Goal: Transaction & Acquisition: Purchase product/service

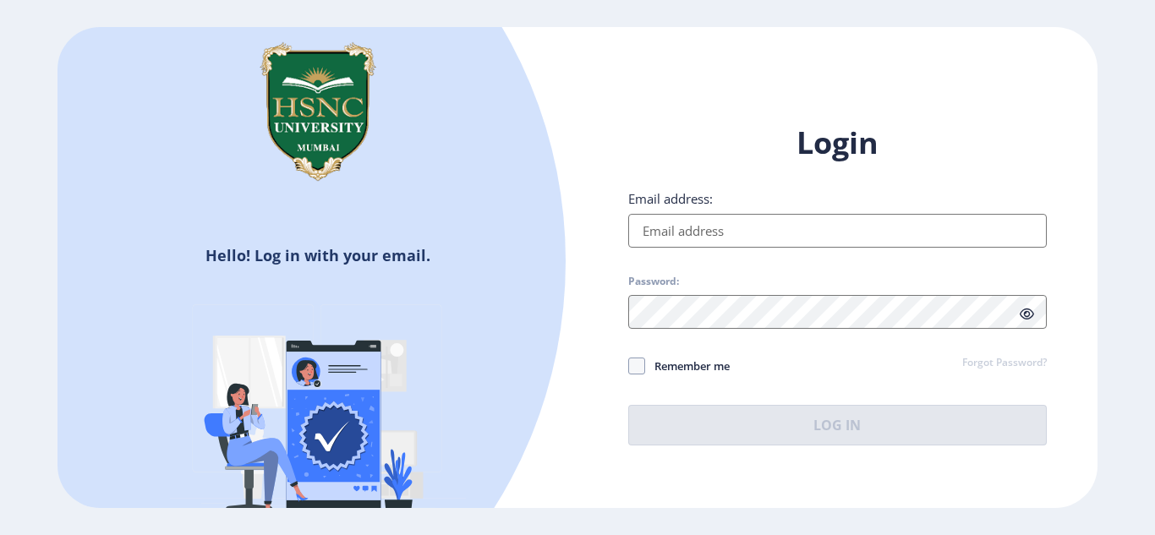
click at [706, 222] on input "Email address:" at bounding box center [837, 231] width 418 height 34
type input "[EMAIL_ADDRESS][DOMAIN_NAME]"
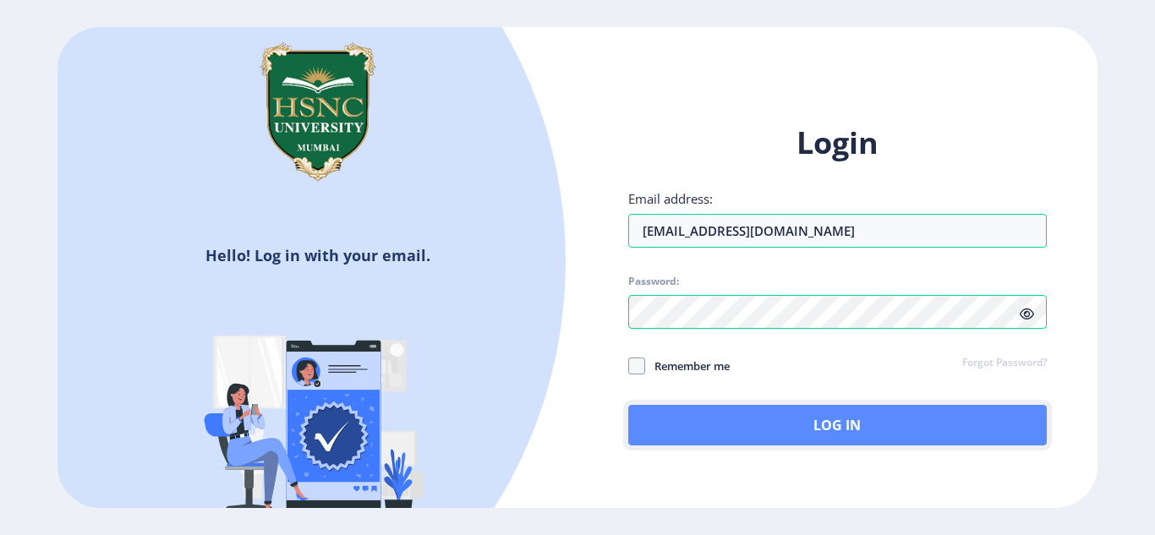
click at [757, 427] on button "Log In" at bounding box center [837, 425] width 418 height 41
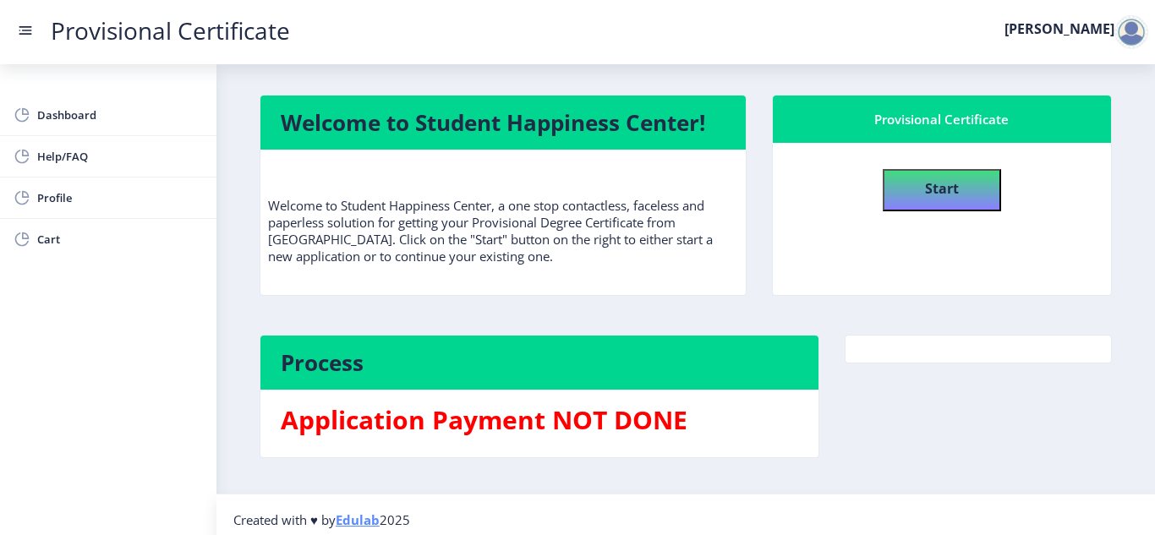
scroll to position [10, 0]
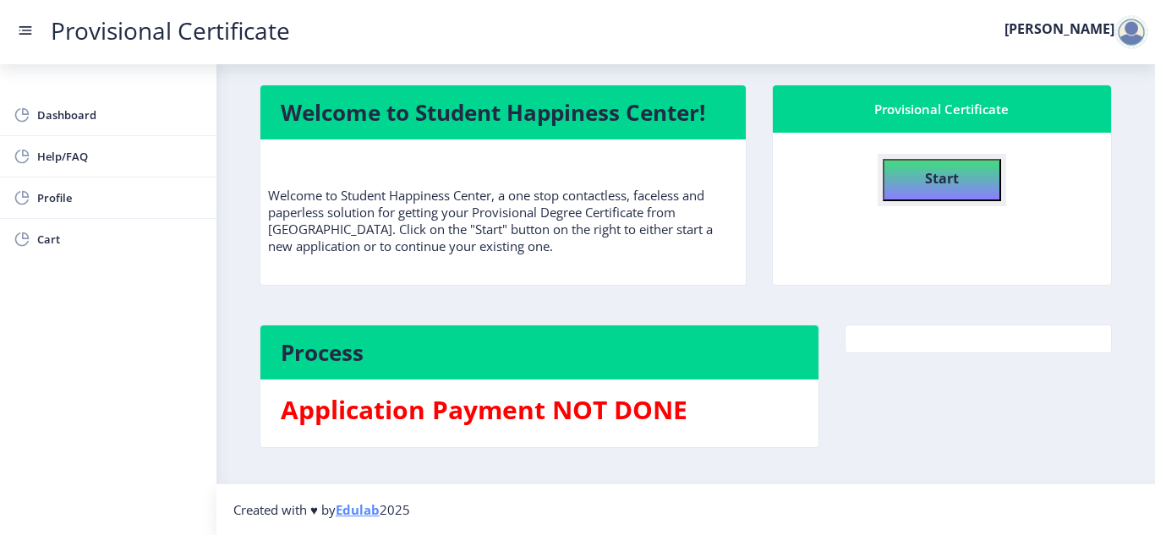
click at [910, 191] on button "Start" at bounding box center [941, 180] width 118 height 42
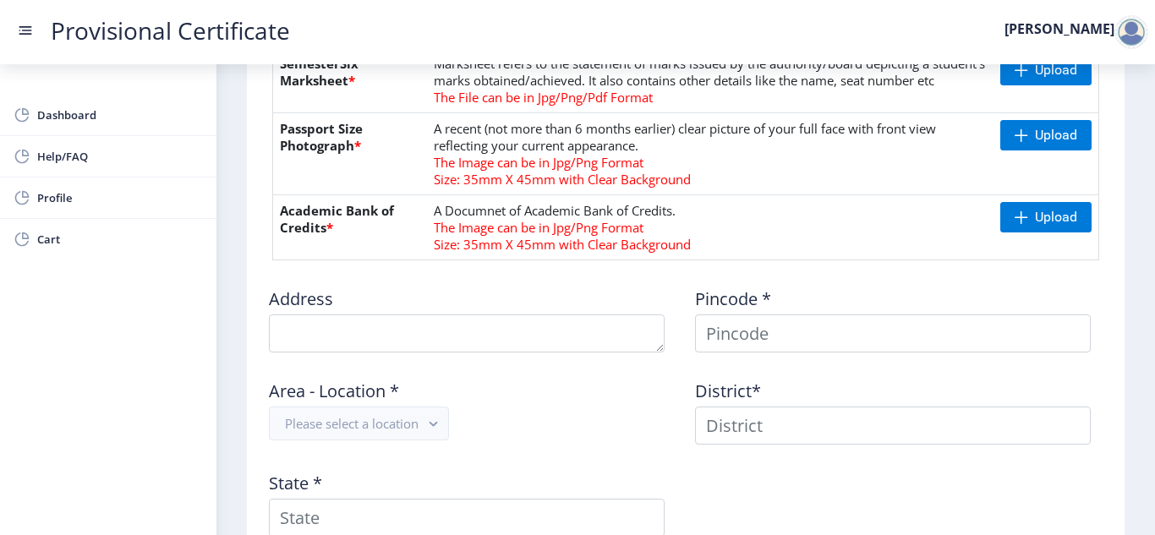
scroll to position [806, 0]
click at [580, 259] on td "A Documnet of Academic Bank of Credits. The Image can be in Jpg/Png Format Size…" at bounding box center [710, 226] width 566 height 65
drag, startPoint x: 580, startPoint y: 311, endPoint x: 636, endPoint y: 311, distance: 56.6
click at [636, 259] on td "A Documnet of Academic Bank of Credits. The Image can be in Jpg/Png Format Size…" at bounding box center [710, 226] width 566 height 65
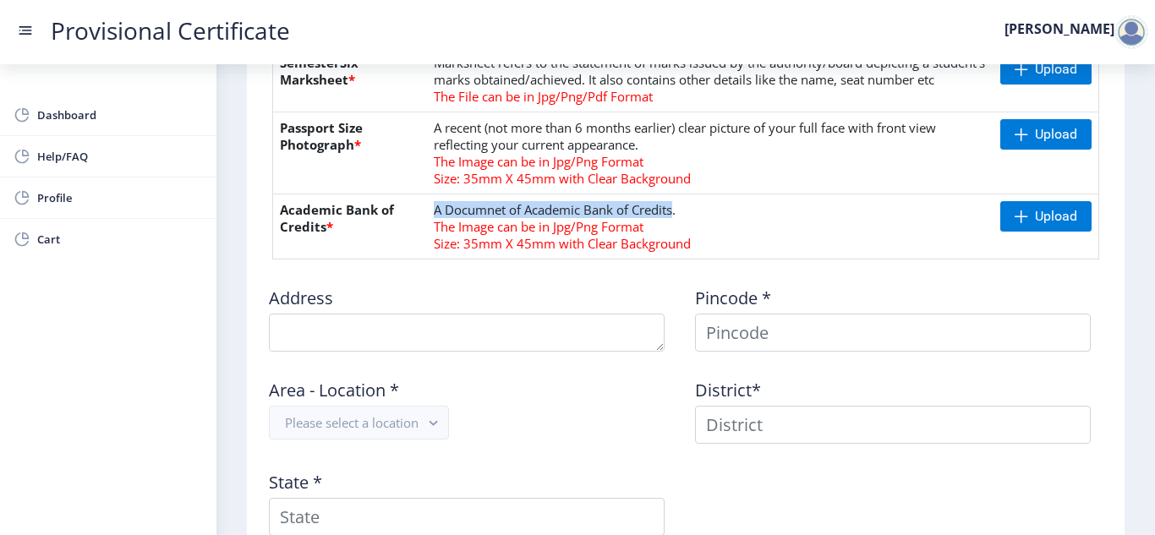
drag, startPoint x: 636, startPoint y: 311, endPoint x: 432, endPoint y: 314, distance: 204.6
click at [432, 259] on td "A Documnet of Academic Bank of Credits. The Image can be in Jpg/Png Format Size…" at bounding box center [710, 226] width 566 height 65
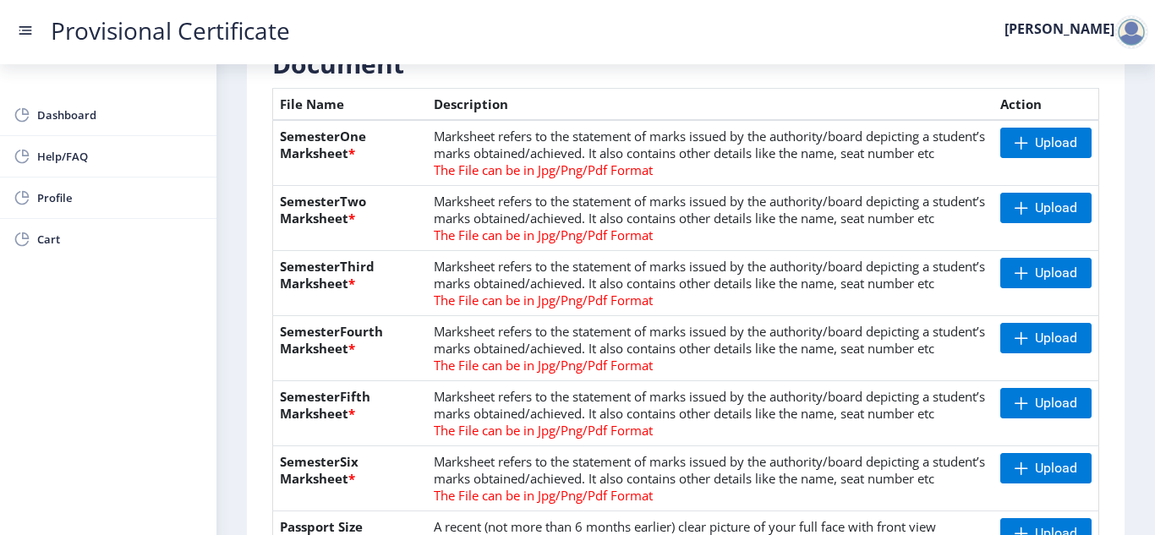
scroll to position [347, 0]
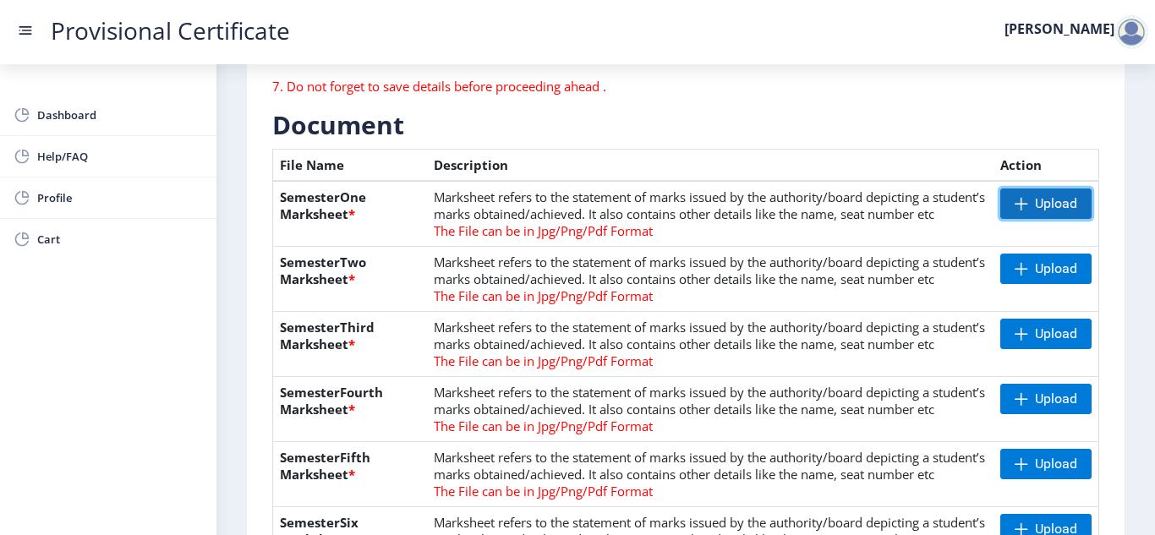
click at [1036, 199] on span "Upload" at bounding box center [1056, 203] width 42 height 17
click at [1019, 214] on span "Upload" at bounding box center [1045, 203] width 91 height 30
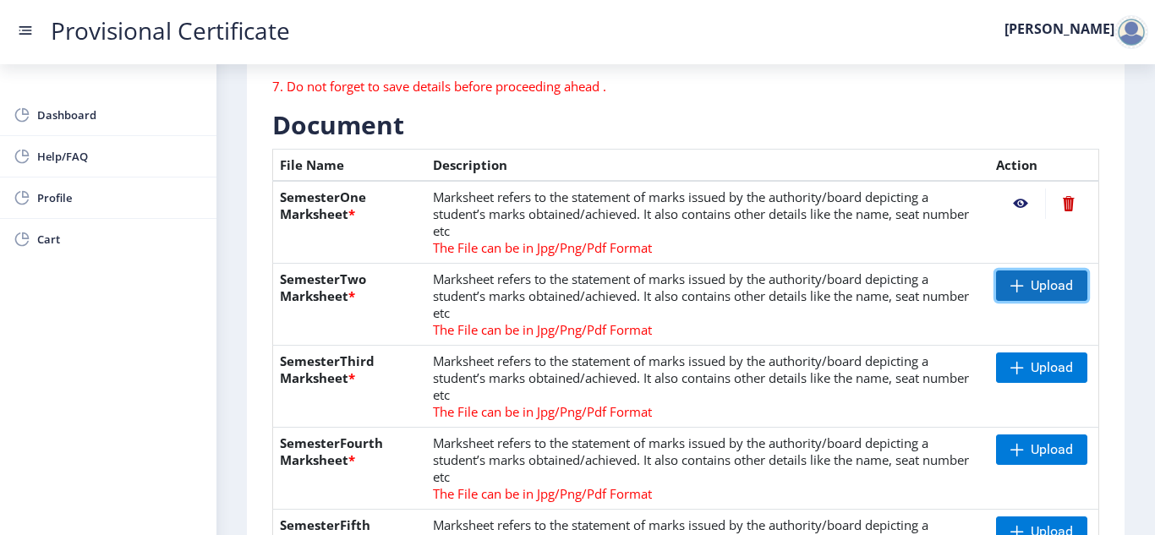
click at [1038, 281] on span "Upload" at bounding box center [1051, 285] width 42 height 17
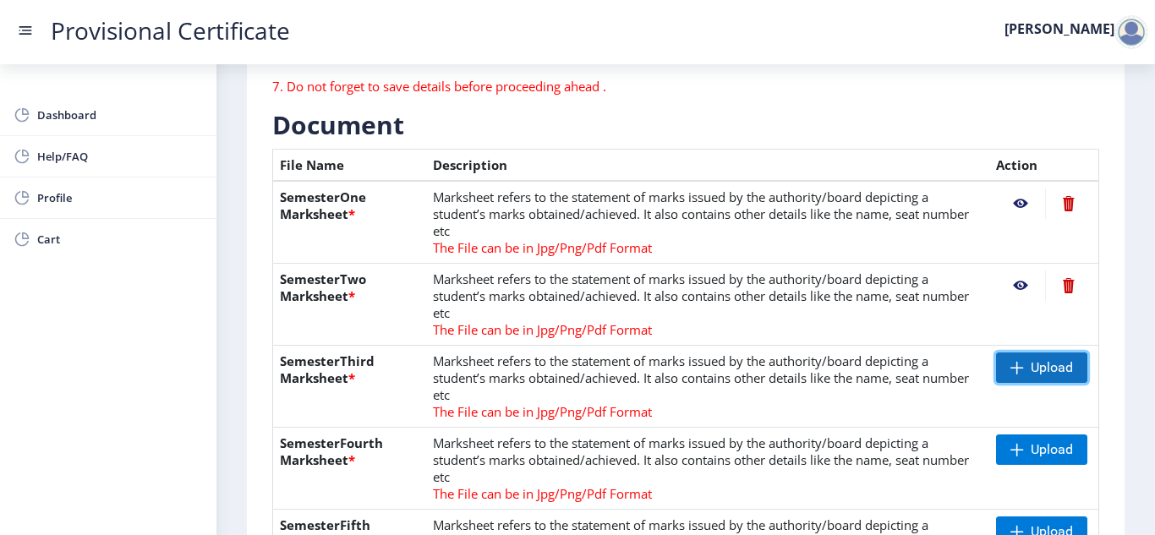
click at [1030, 366] on span "Upload" at bounding box center [1051, 367] width 42 height 17
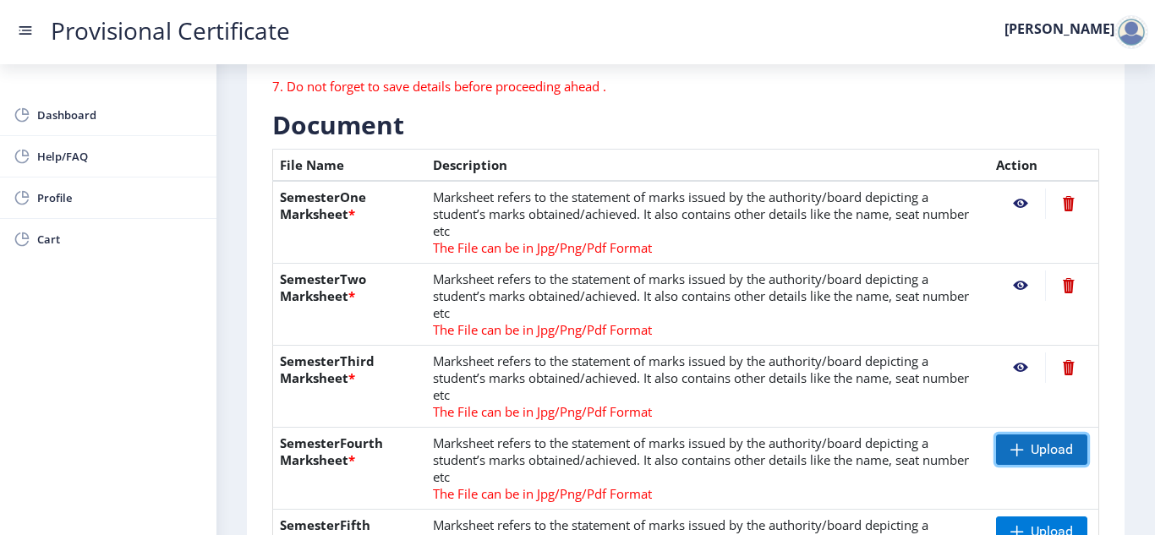
click at [1022, 451] on span "Upload" at bounding box center [1041, 449] width 91 height 30
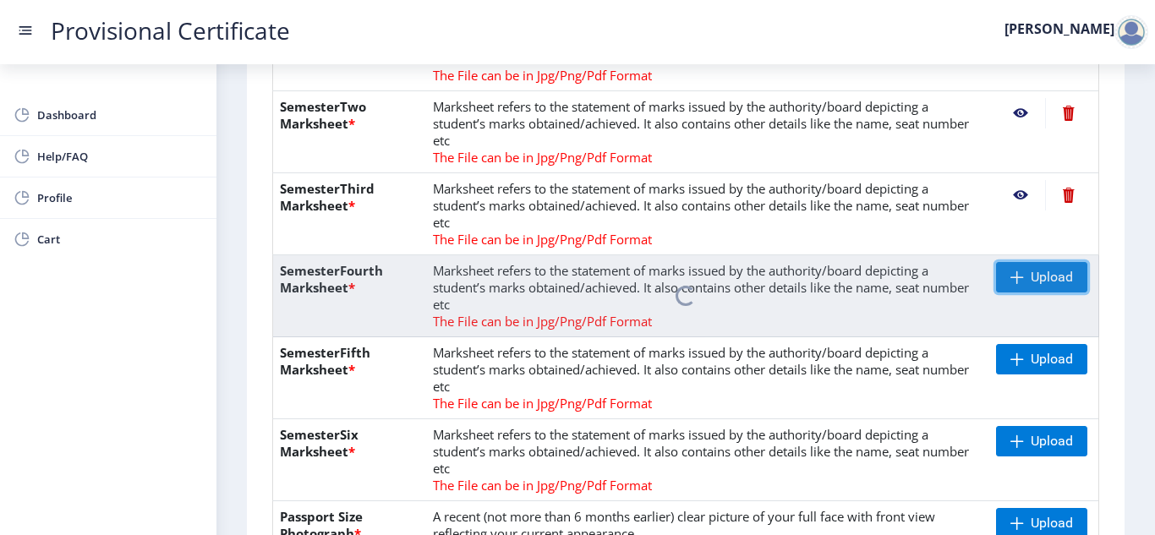
scroll to position [518, 0]
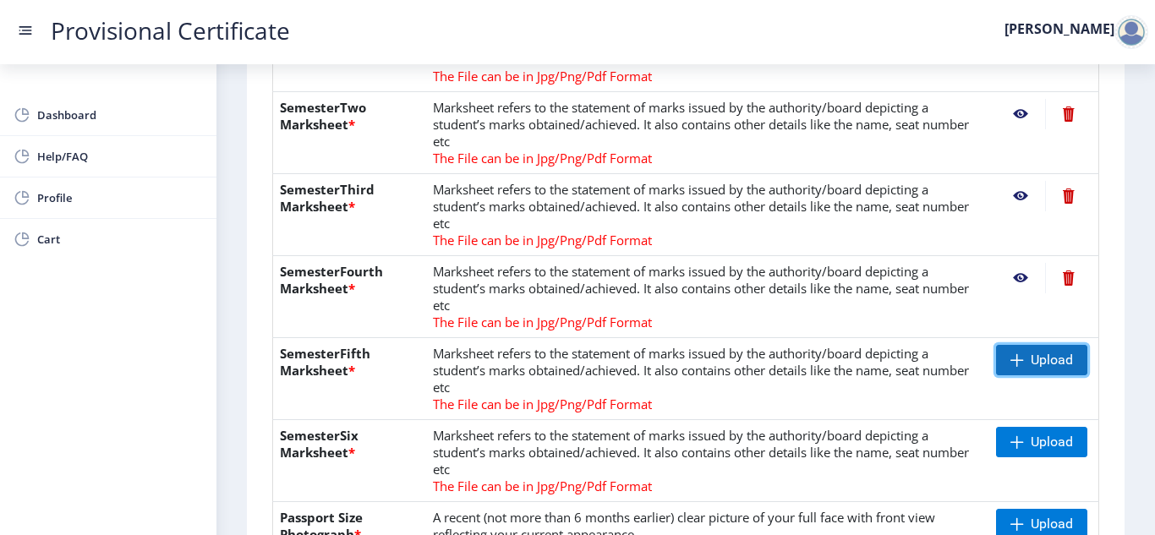
click at [1005, 364] on span "Upload" at bounding box center [1041, 360] width 91 height 30
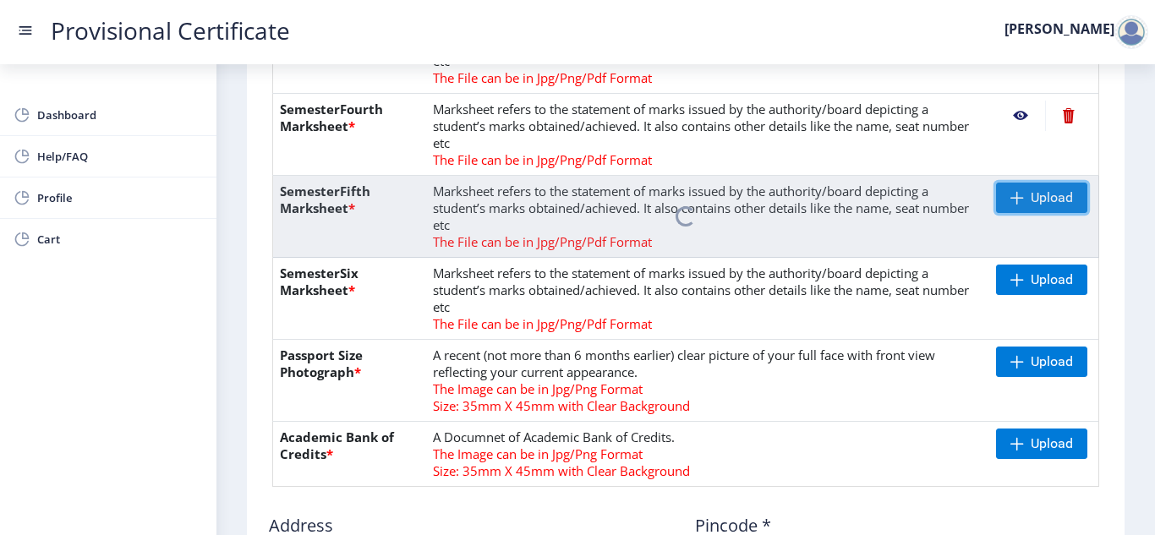
scroll to position [680, 0]
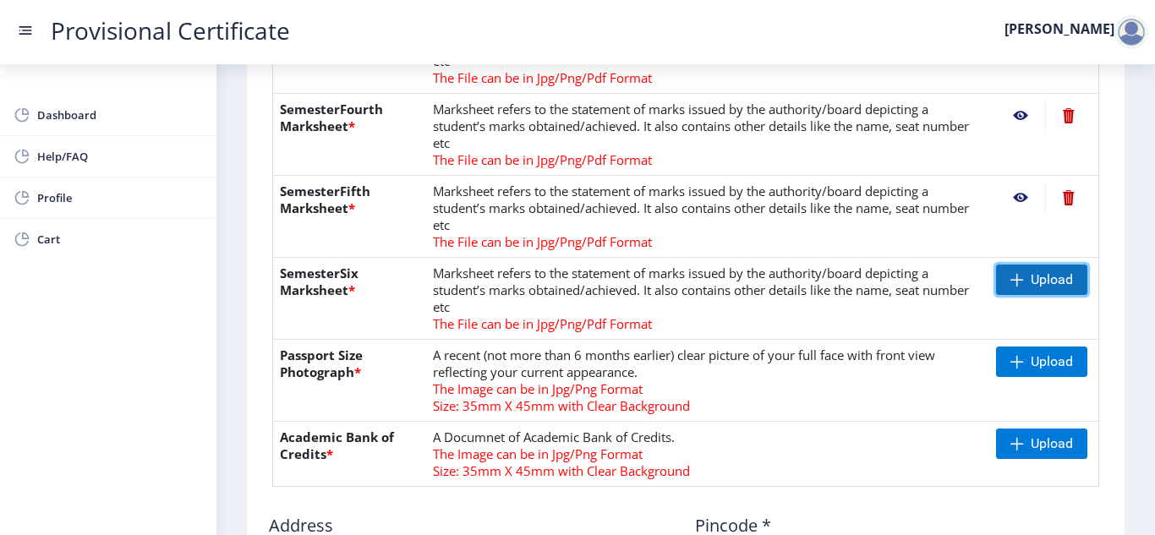
click at [1014, 285] on span "Upload" at bounding box center [1041, 280] width 91 height 30
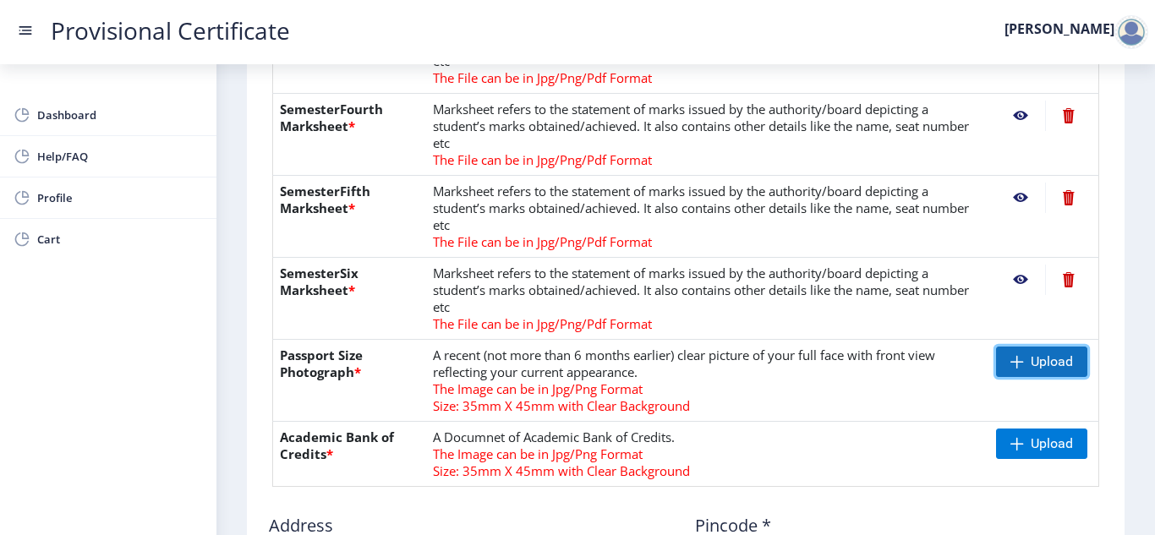
click at [1040, 360] on span "Upload" at bounding box center [1051, 361] width 42 height 17
click at [1023, 347] on span "Upload" at bounding box center [1041, 362] width 91 height 30
click at [1030, 360] on span "Upload" at bounding box center [1051, 361] width 42 height 17
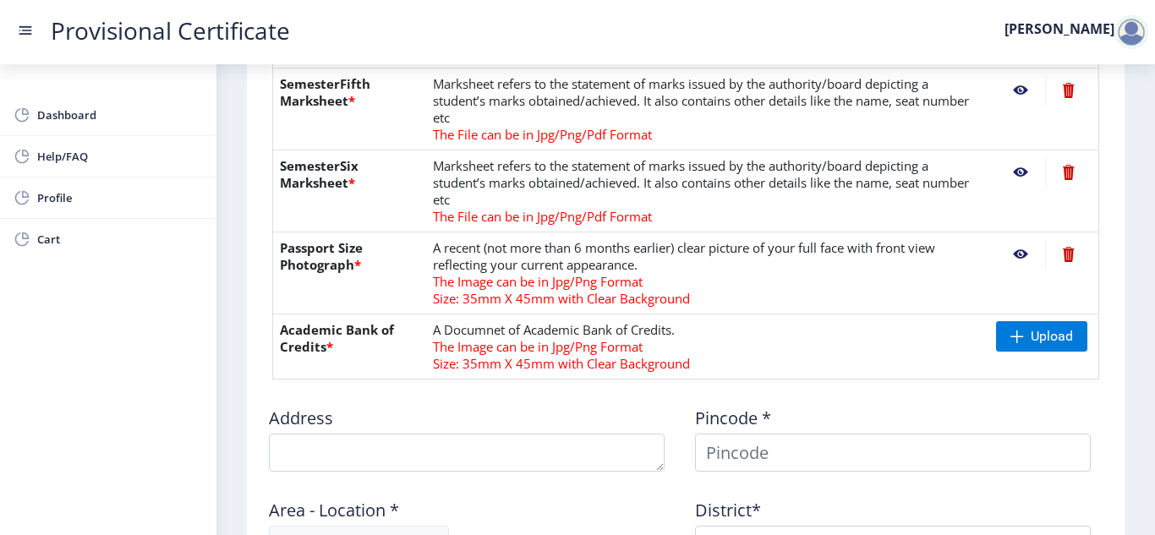
scroll to position [794, 0]
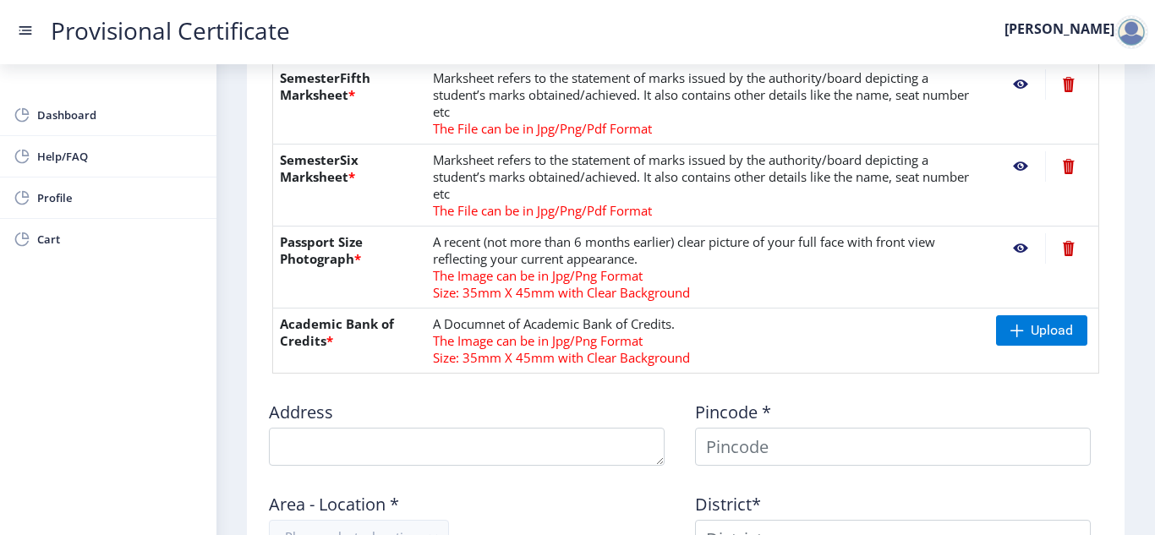
click at [294, 317] on th "Academic Bank of Credits *" at bounding box center [350, 341] width 154 height 65
drag, startPoint x: 294, startPoint y: 317, endPoint x: 332, endPoint y: 339, distance: 43.9
click at [332, 339] on th "Academic Bank of Credits *" at bounding box center [350, 341] width 154 height 65
copy th "Academic Bank of Credits *"
click at [1023, 313] on td "Upload" at bounding box center [1044, 341] width 110 height 65
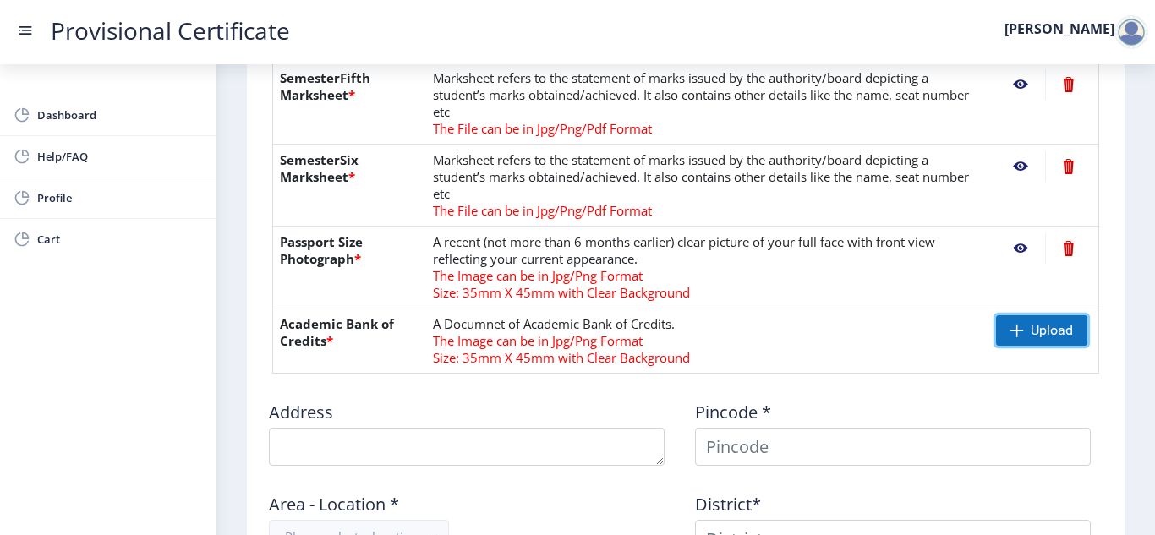
click at [1010, 324] on span at bounding box center [1017, 331] width 14 height 14
click at [1047, 330] on span "Upload" at bounding box center [1051, 330] width 42 height 17
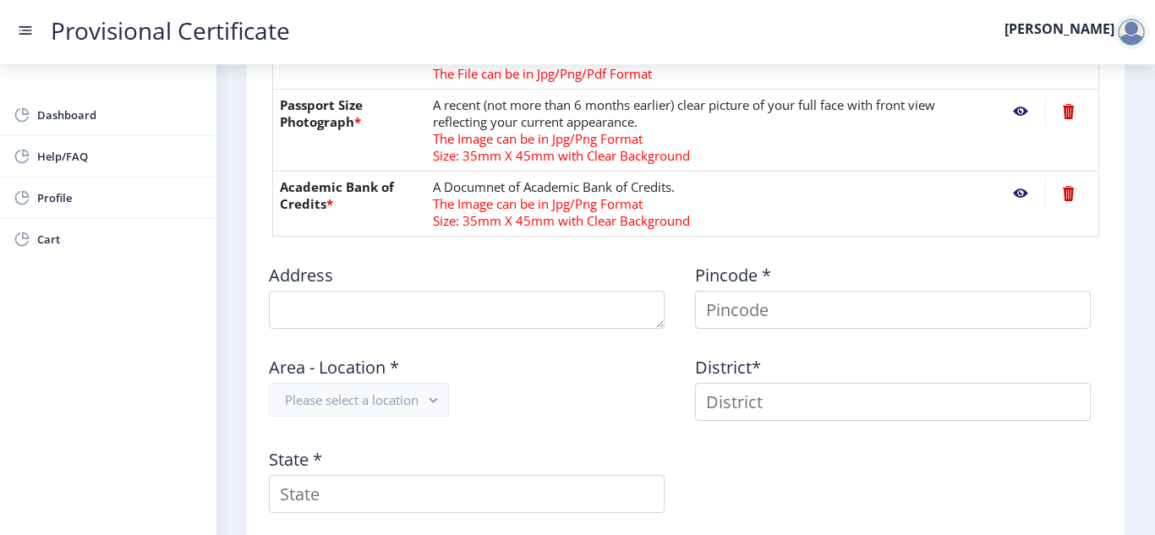
scroll to position [933, 0]
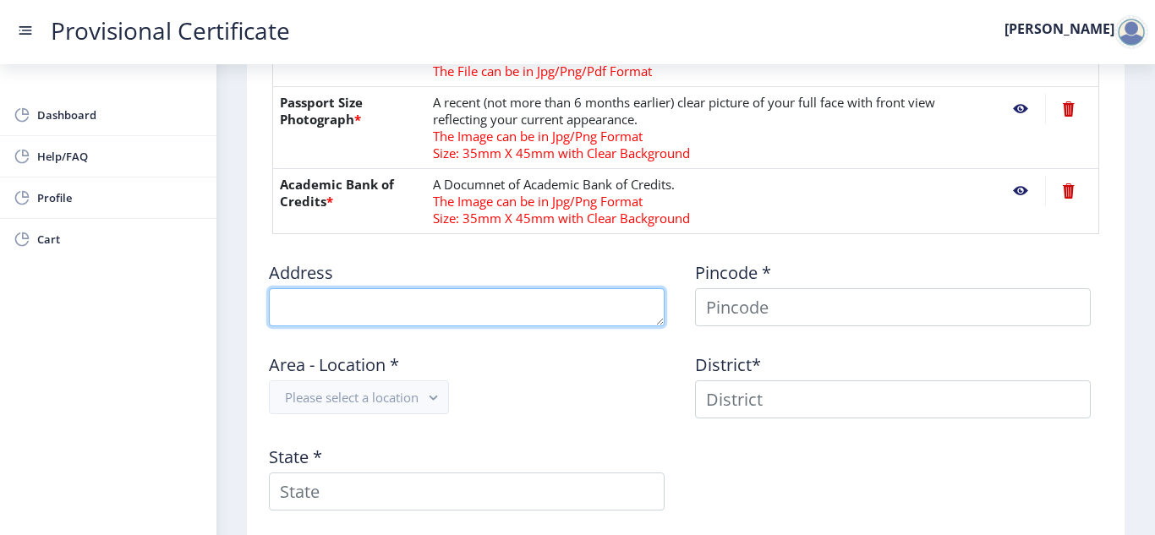
click at [389, 309] on textarea at bounding box center [467, 307] width 396 height 38
type textarea "[STREET_ADDRESS][PERSON_NAME]"
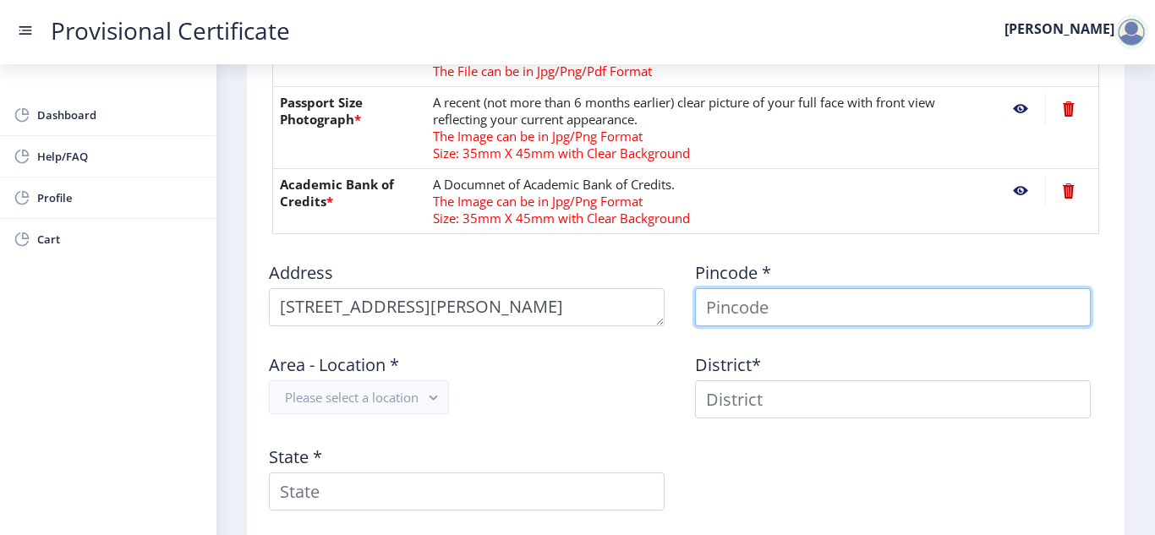
click at [779, 317] on input at bounding box center [893, 307] width 396 height 38
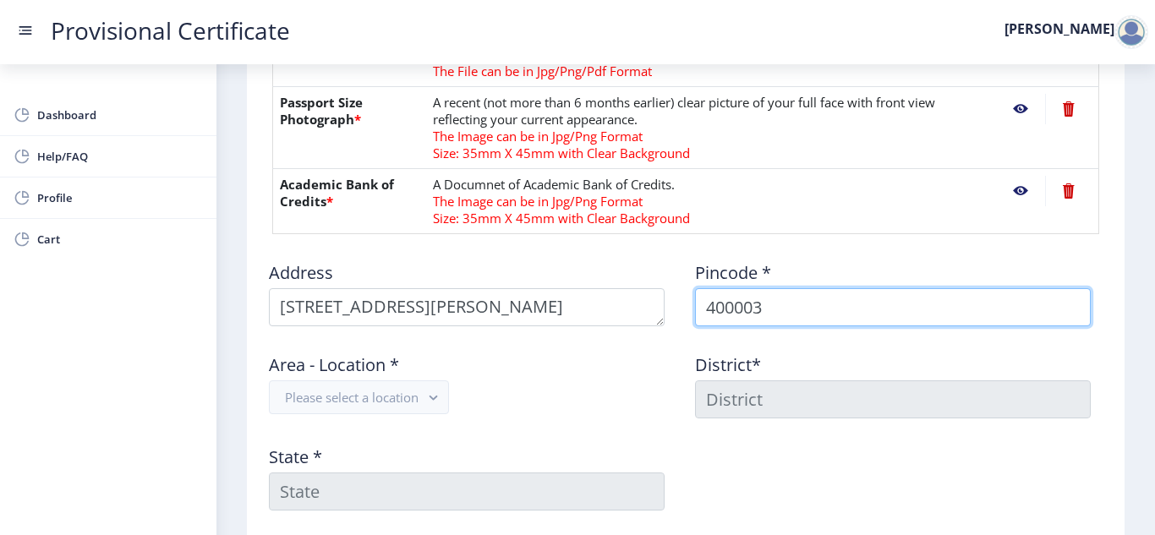
scroll to position [991, 0]
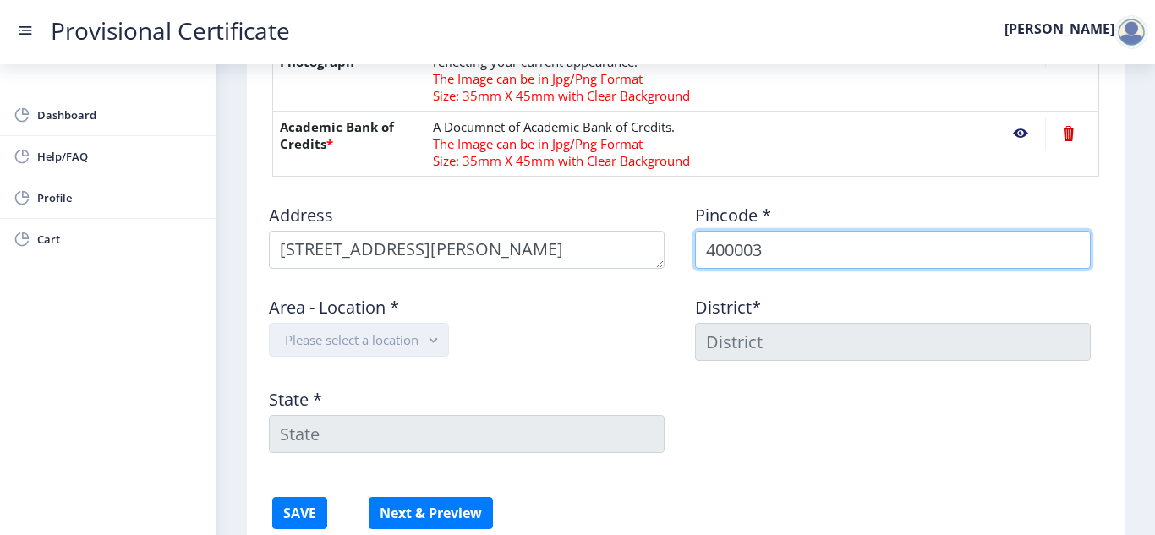
type input "400003"
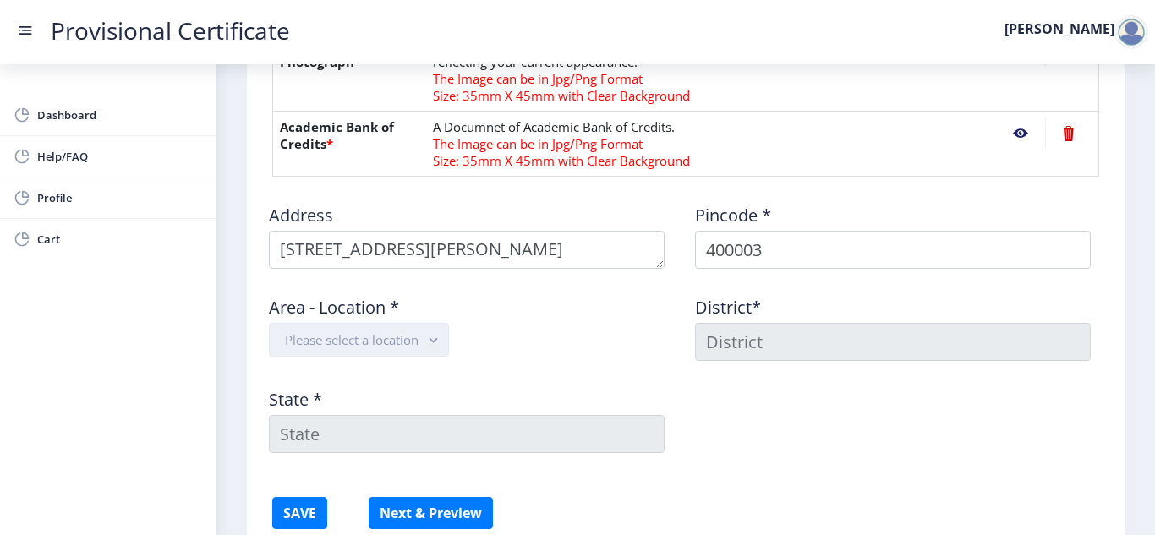
click at [436, 331] on rect "button" at bounding box center [432, 339] width 19 height 19
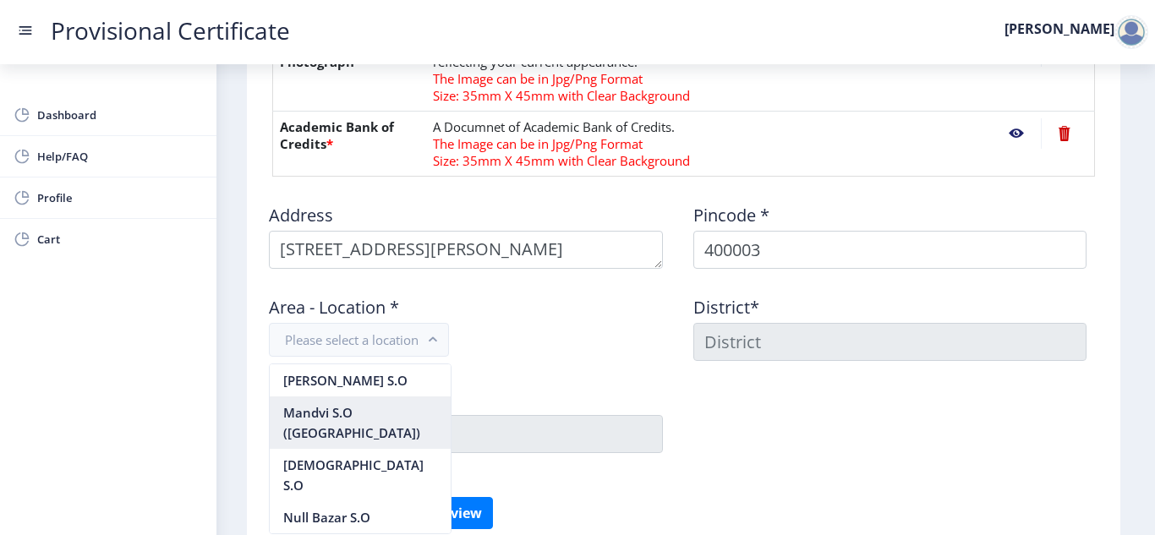
click at [370, 413] on nb-option "Mandvi S.O ([GEOGRAPHIC_DATA])" at bounding box center [360, 422] width 181 height 52
type input "[GEOGRAPHIC_DATA]"
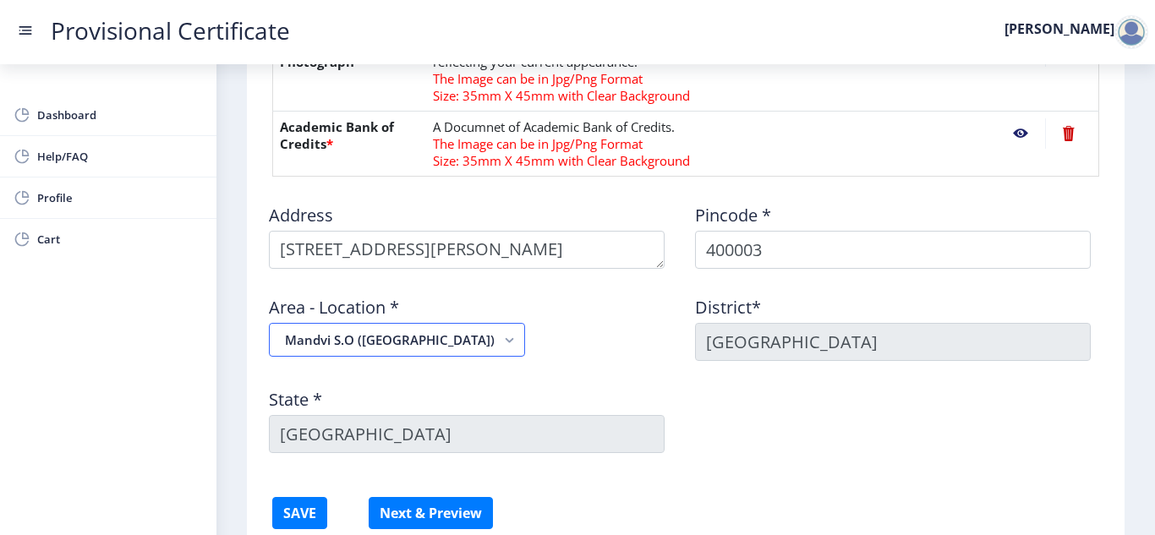
scroll to position [1121, 0]
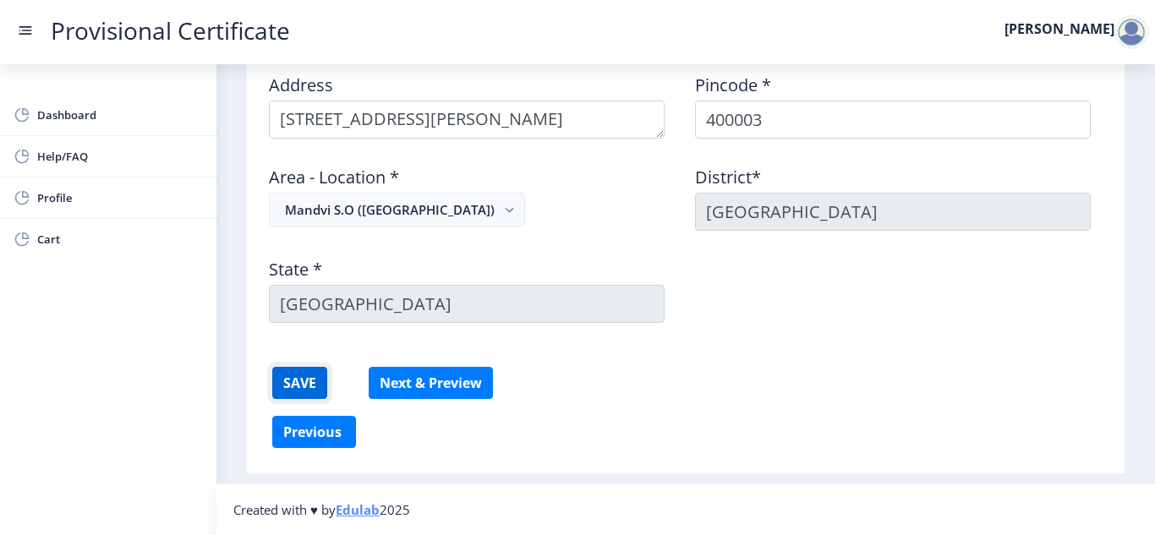
click at [319, 375] on button "SAVE" at bounding box center [299, 383] width 55 height 32
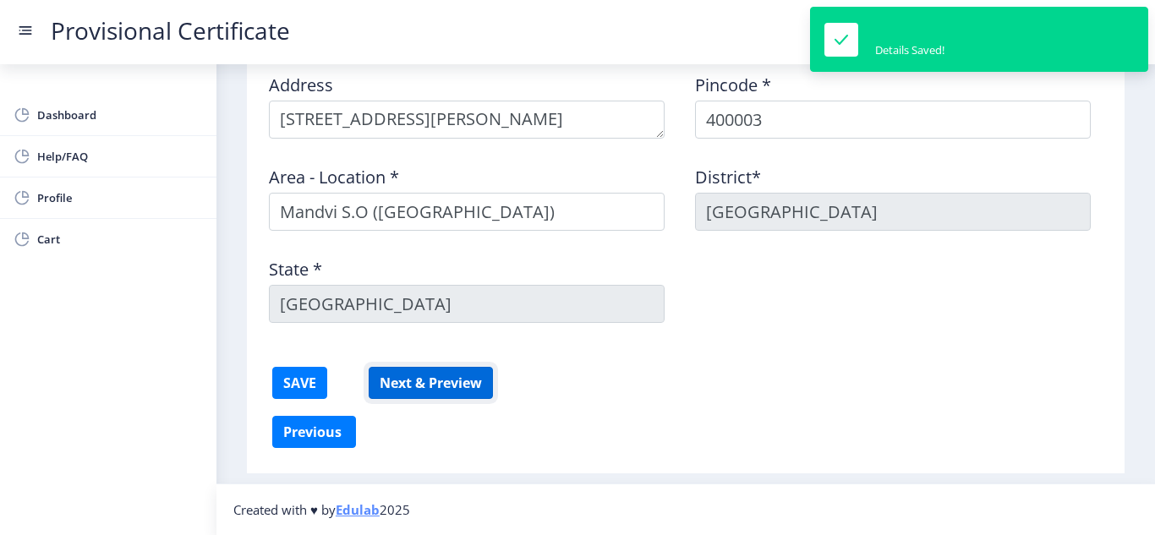
click at [431, 384] on button "Next & Preview" at bounding box center [431, 383] width 124 height 32
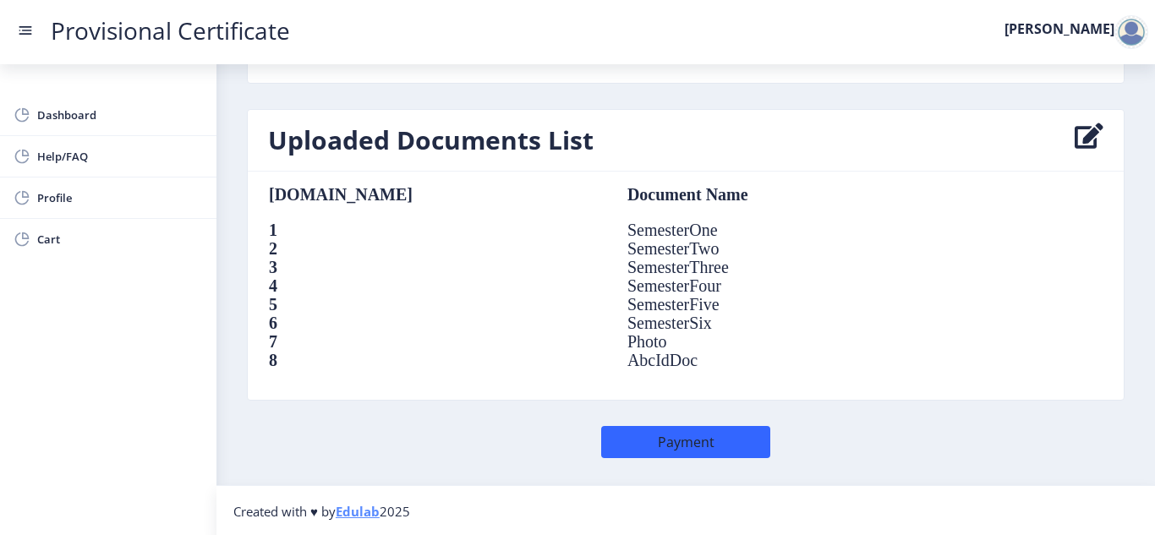
scroll to position [1223, 0]
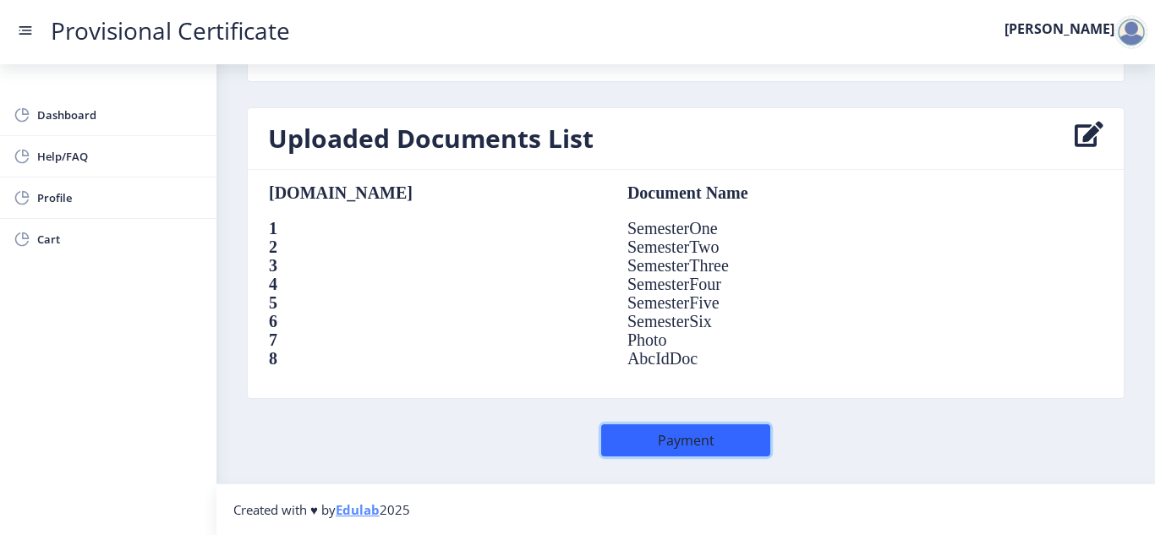
click at [656, 447] on button "Payment" at bounding box center [685, 440] width 169 height 32
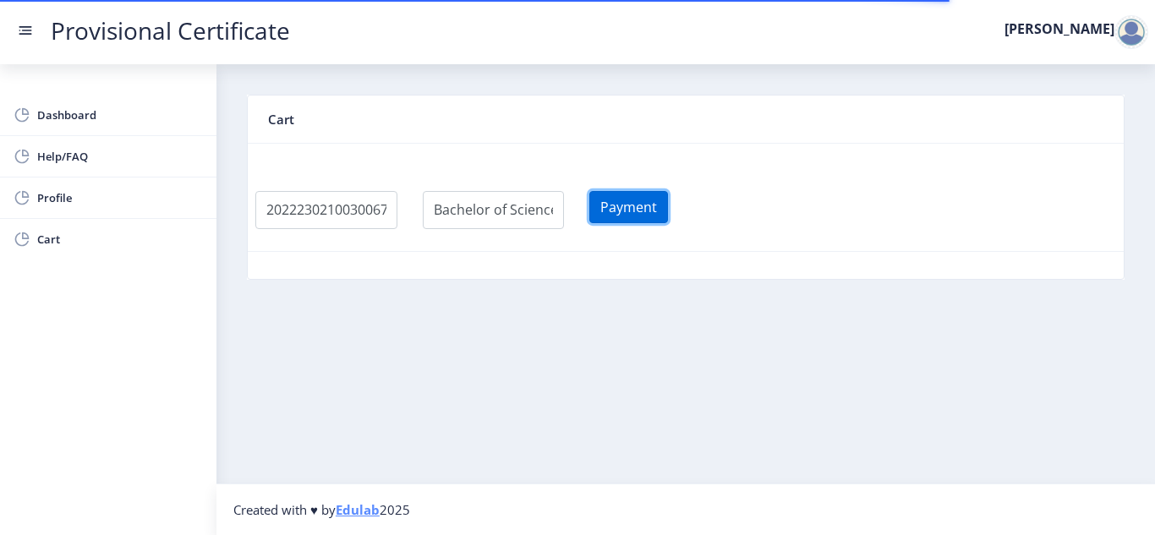
click at [658, 205] on button "Payment" at bounding box center [628, 207] width 79 height 32
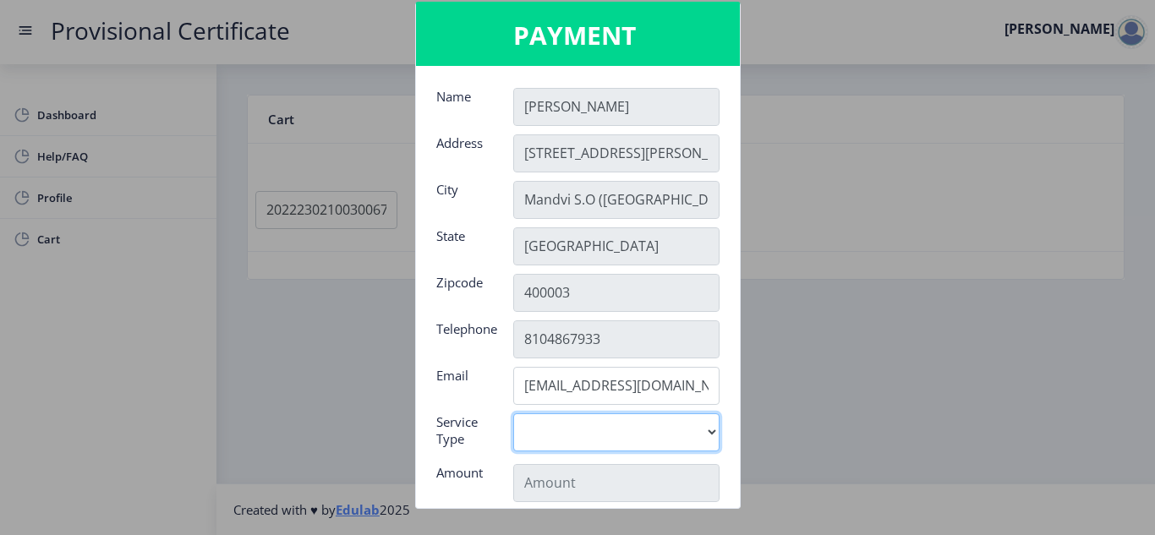
click at [624, 421] on select "Digital" at bounding box center [616, 432] width 206 height 38
select select "old"
click at [513, 413] on select "Digital" at bounding box center [616, 432] width 206 height 38
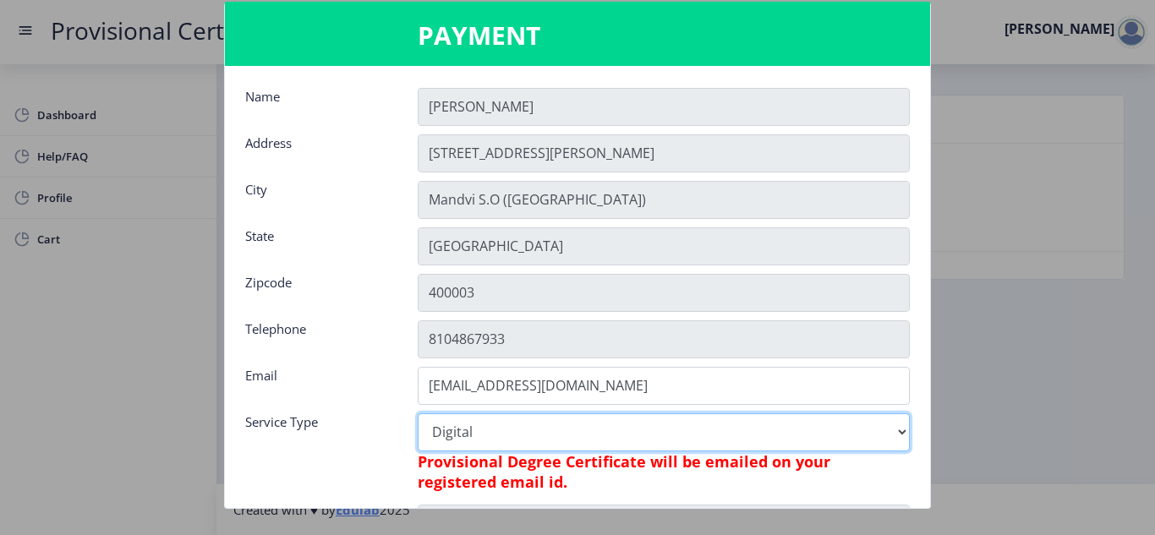
type input "795"
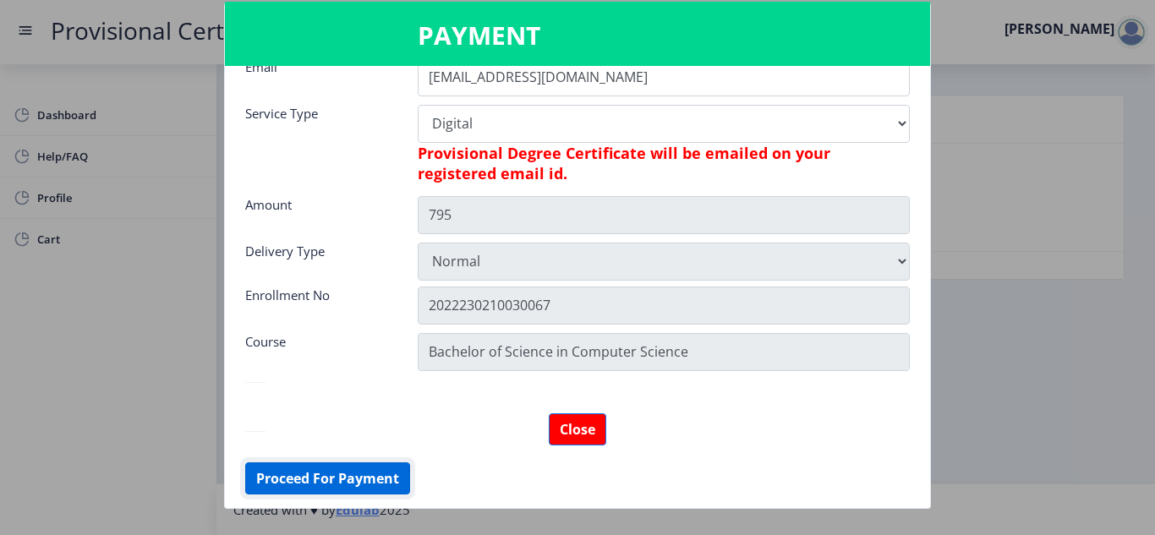
click at [336, 486] on button "Proceed For Payment" at bounding box center [327, 478] width 165 height 32
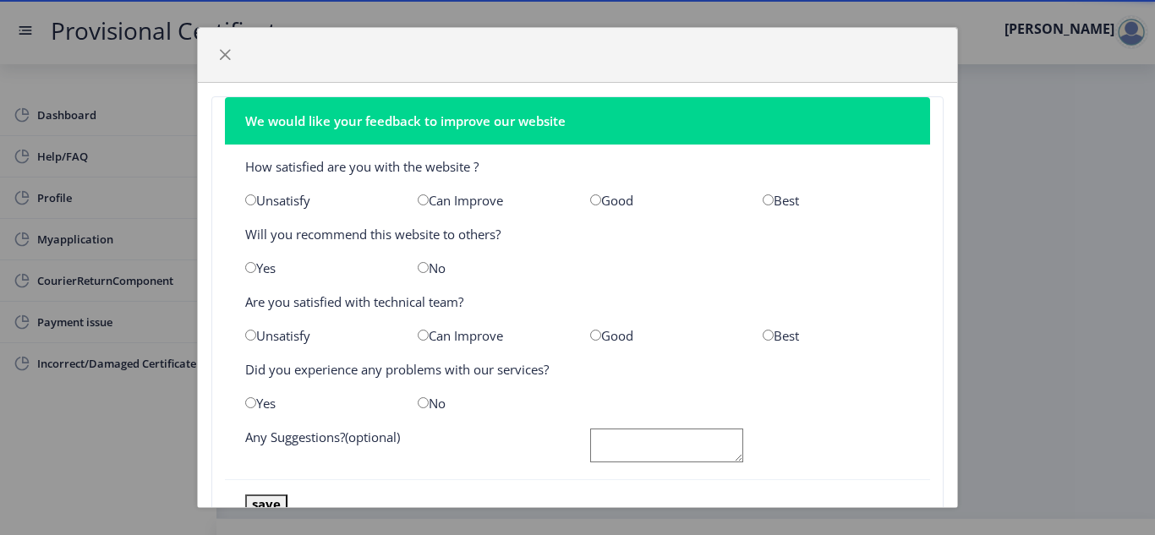
click at [413, 198] on div "Can Improve" at bounding box center [491, 200] width 172 height 17
click at [418, 200] on input "radio" at bounding box center [423, 199] width 11 height 11
radio input "true"
click at [418, 265] on input "radio" at bounding box center [423, 267] width 11 height 11
radio input "true"
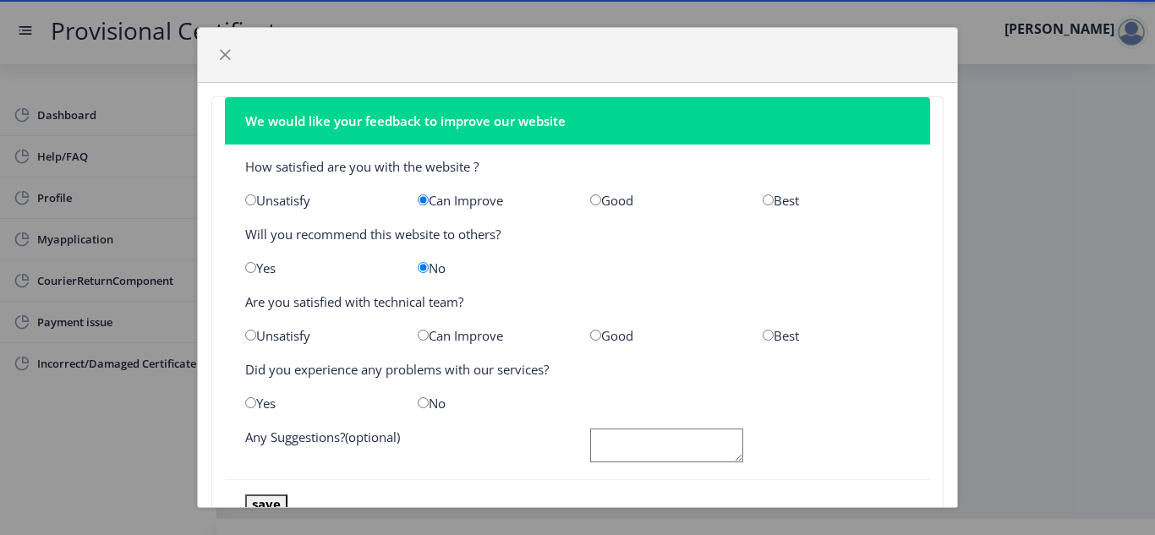
click at [430, 340] on div "Can Improve" at bounding box center [491, 335] width 172 height 17
click at [424, 336] on input "radio" at bounding box center [423, 335] width 11 height 11
radio input "true"
click at [423, 404] on div "No" at bounding box center [491, 403] width 172 height 17
click at [423, 404] on input "radio" at bounding box center [423, 402] width 11 height 11
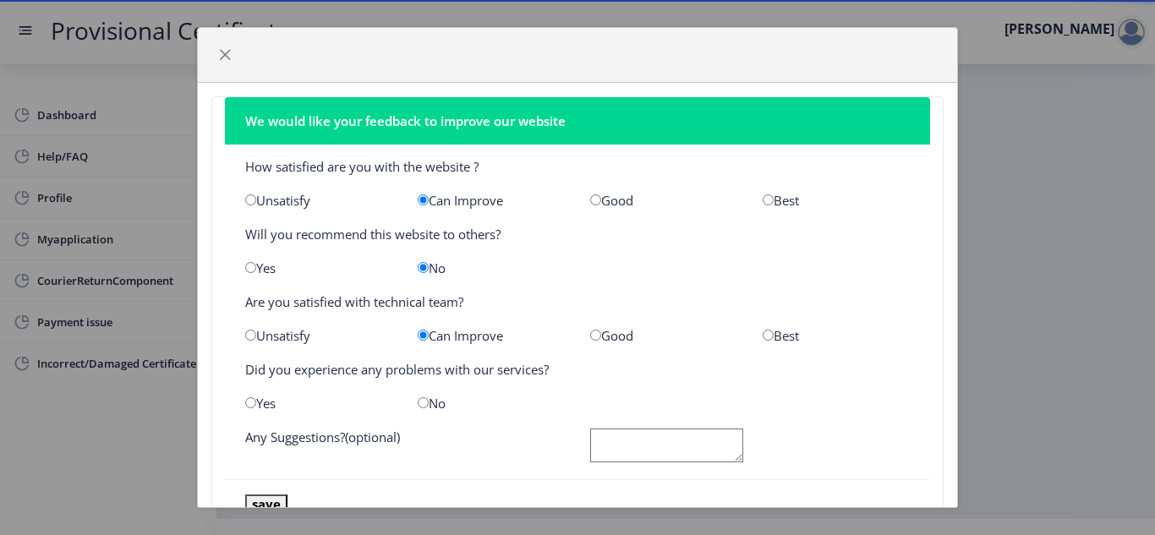
radio input "true"
click at [609, 454] on textarea at bounding box center [666, 446] width 153 height 35
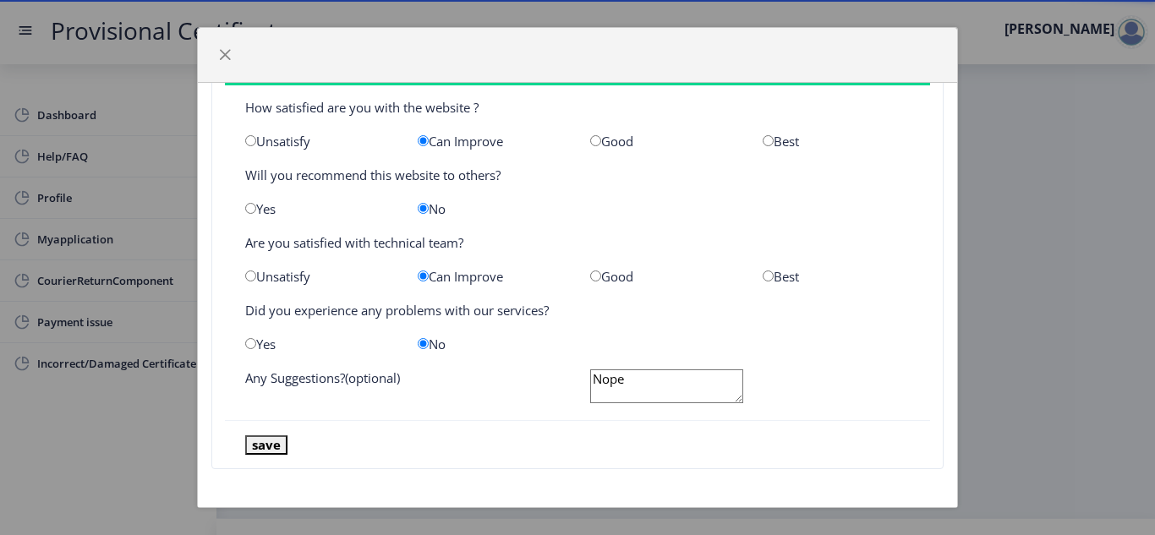
type textarea "Nope"
click at [268, 445] on button "save" at bounding box center [266, 444] width 42 height 19
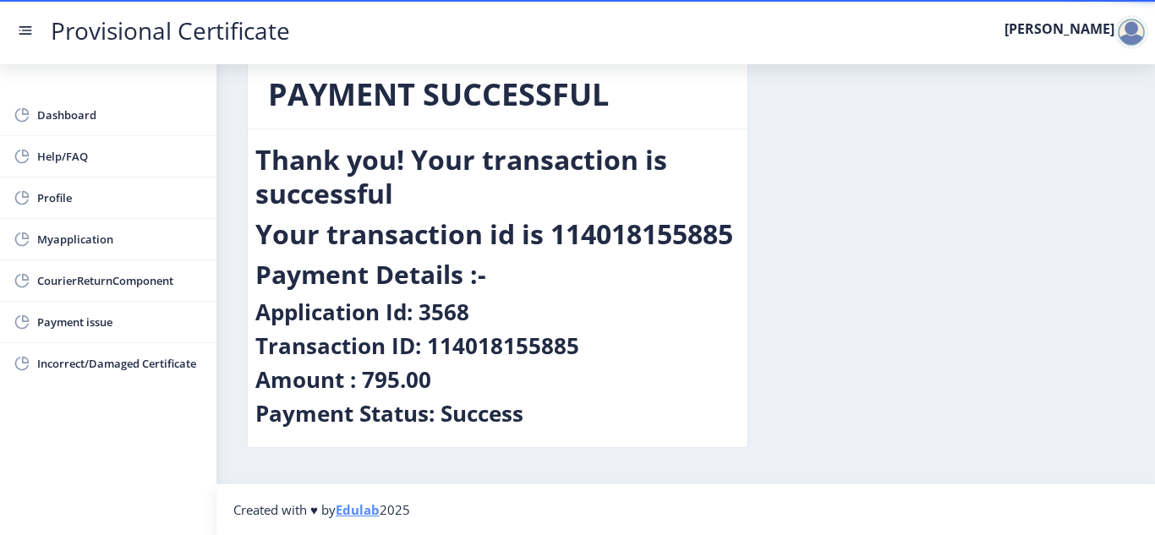
scroll to position [0, 0]
